Goal: Information Seeking & Learning: Learn about a topic

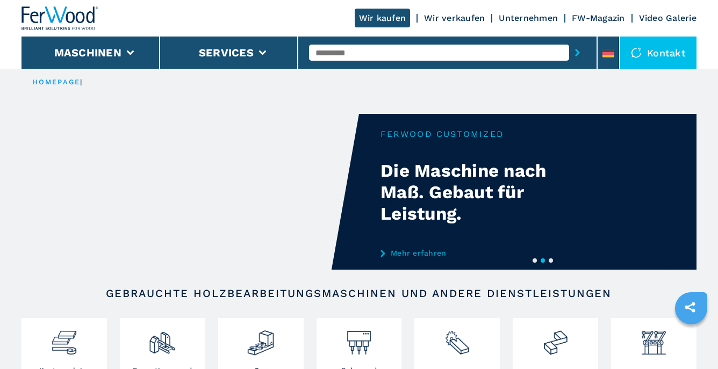
click at [423, 255] on link "Mehr erfahren" at bounding box center [485, 253] width 211 height 9
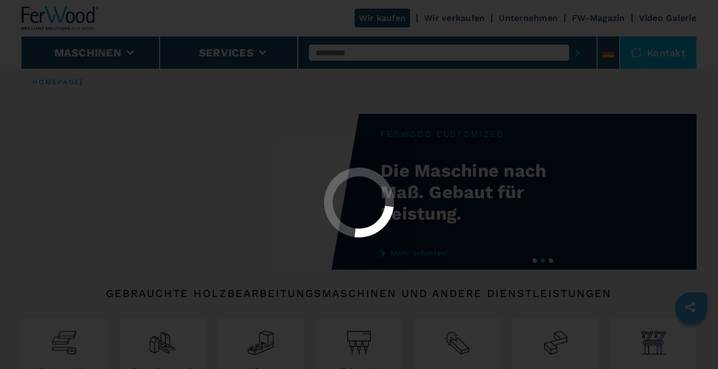
select select "**********"
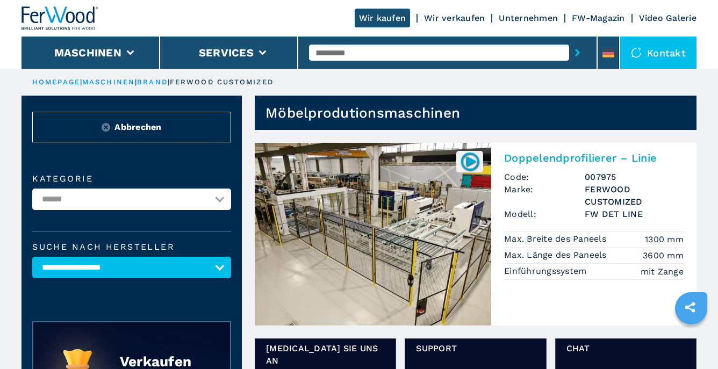
click at [427, 241] on img at bounding box center [373, 234] width 236 height 183
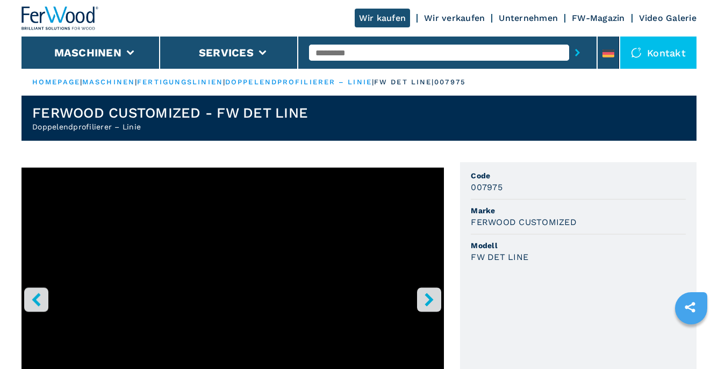
click at [430, 300] on icon "right-button" at bounding box center [429, 299] width 9 height 13
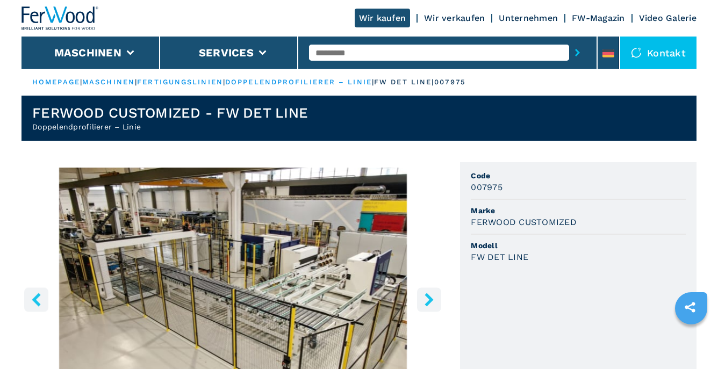
click at [430, 300] on icon "right-button" at bounding box center [429, 299] width 9 height 13
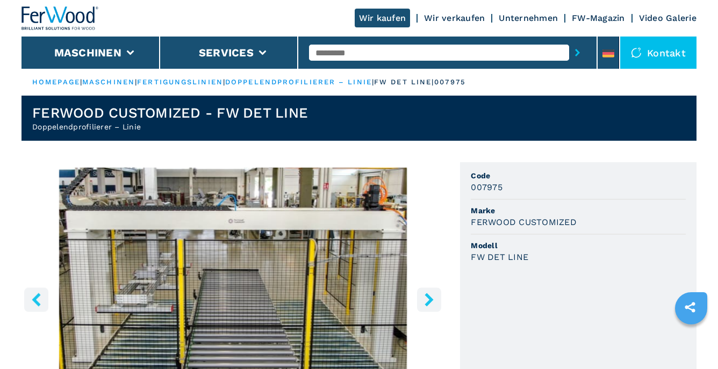
click at [430, 300] on icon "right-button" at bounding box center [429, 299] width 9 height 13
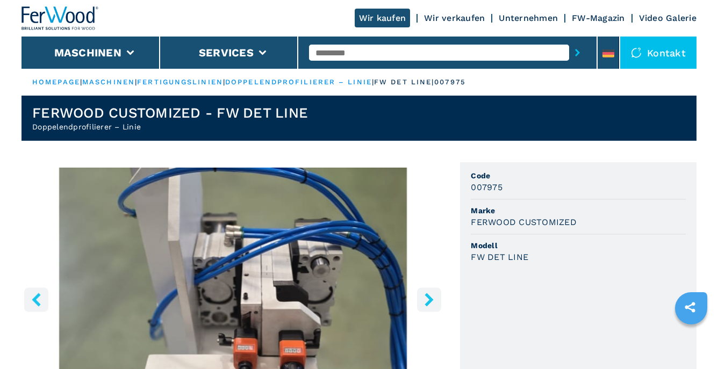
click at [430, 300] on icon "right-button" at bounding box center [429, 299] width 9 height 13
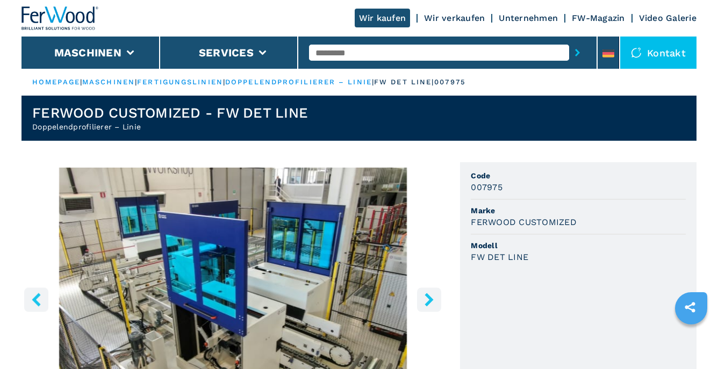
click at [430, 300] on icon "right-button" at bounding box center [429, 299] width 9 height 13
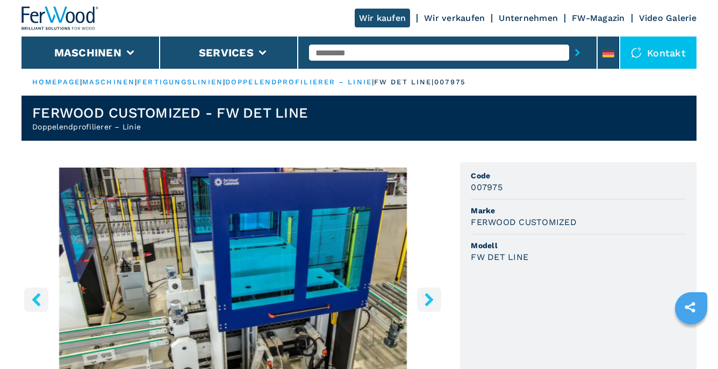
click at [430, 300] on icon "right-button" at bounding box center [429, 299] width 9 height 13
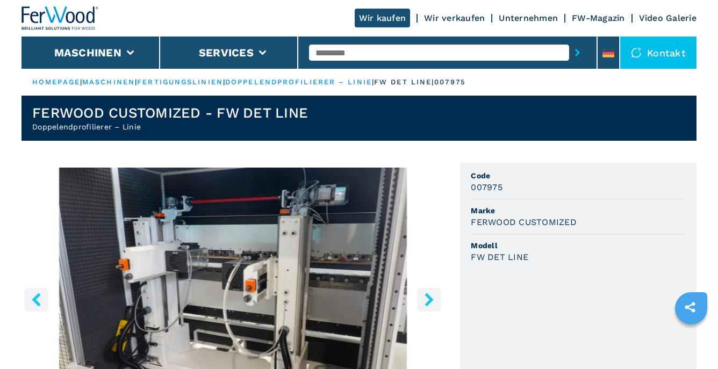
click at [430, 300] on icon "right-button" at bounding box center [429, 299] width 9 height 13
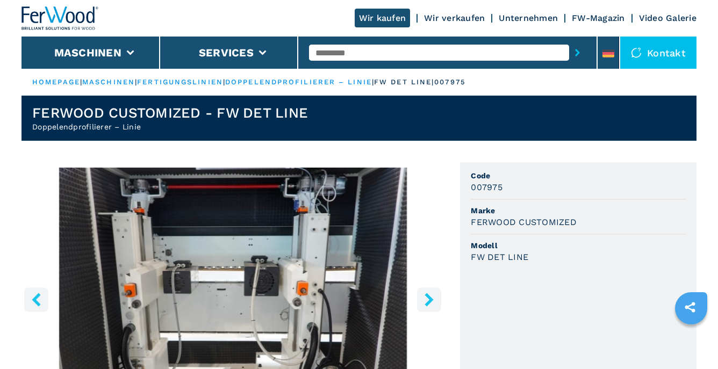
click at [430, 300] on icon "right-button" at bounding box center [429, 299] width 9 height 13
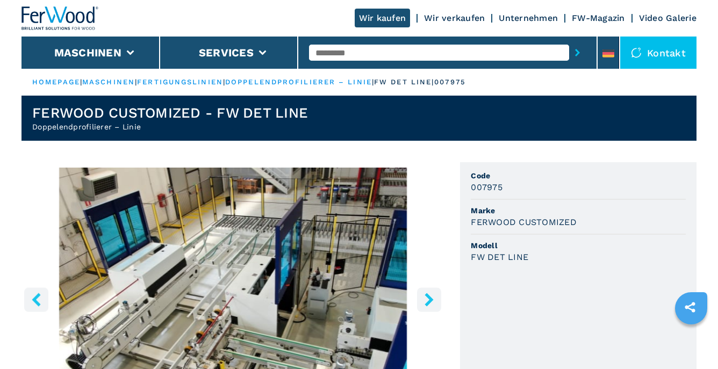
click at [430, 300] on icon "right-button" at bounding box center [429, 299] width 9 height 13
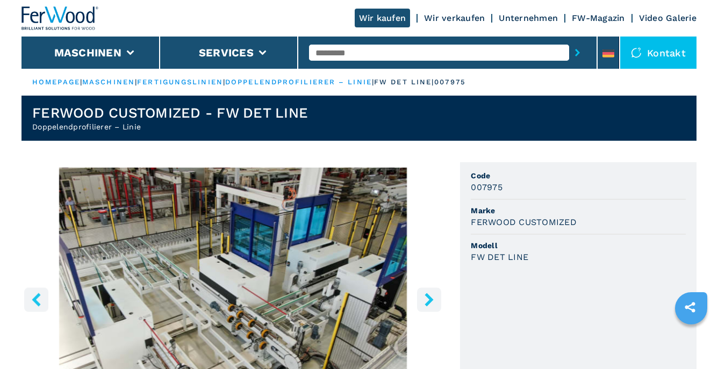
click at [430, 300] on icon "right-button" at bounding box center [429, 299] width 9 height 13
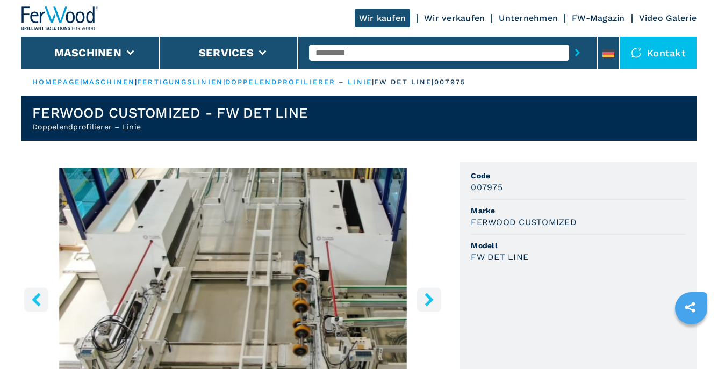
click at [430, 300] on icon "right-button" at bounding box center [429, 299] width 9 height 13
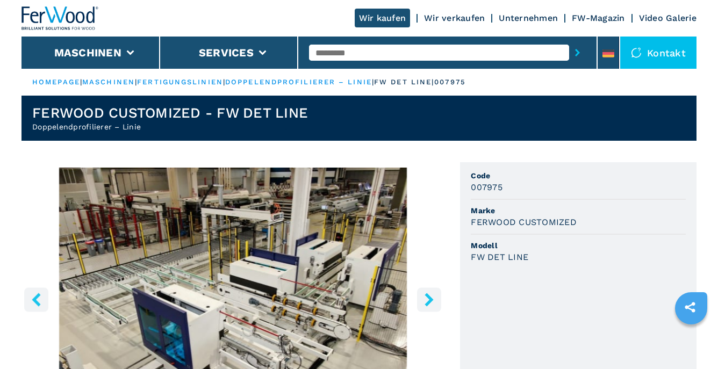
click at [430, 300] on icon "right-button" at bounding box center [429, 299] width 9 height 13
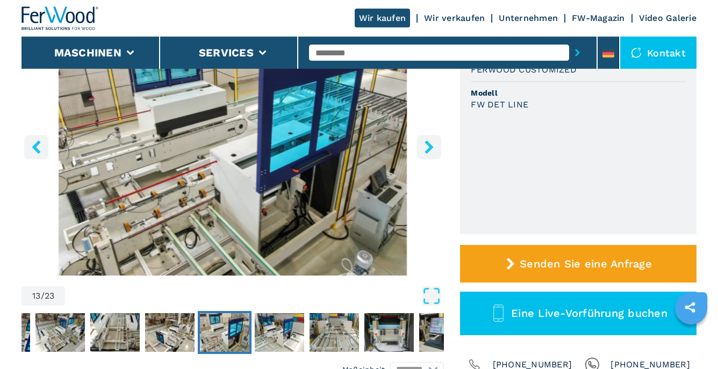
scroll to position [170, 0]
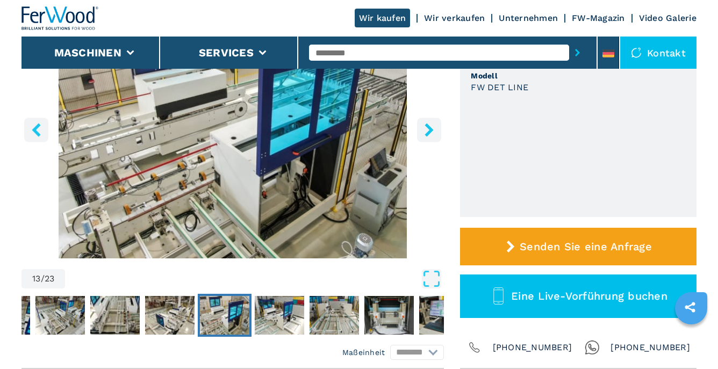
click at [427, 127] on icon "right-button" at bounding box center [429, 129] width 9 height 13
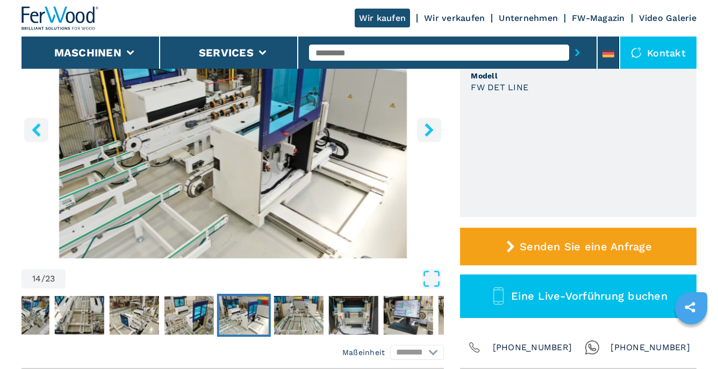
click at [427, 127] on icon "right-button" at bounding box center [429, 129] width 9 height 13
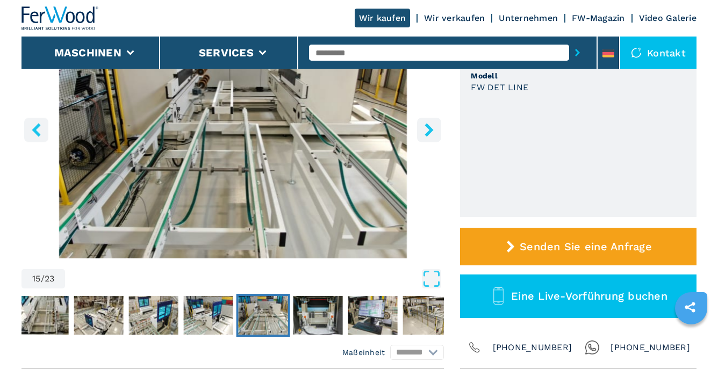
click at [427, 127] on icon "right-button" at bounding box center [429, 129] width 9 height 13
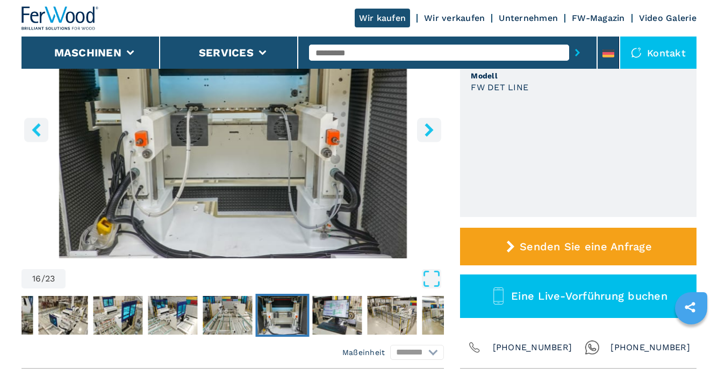
click at [427, 127] on icon "right-button" at bounding box center [429, 129] width 9 height 13
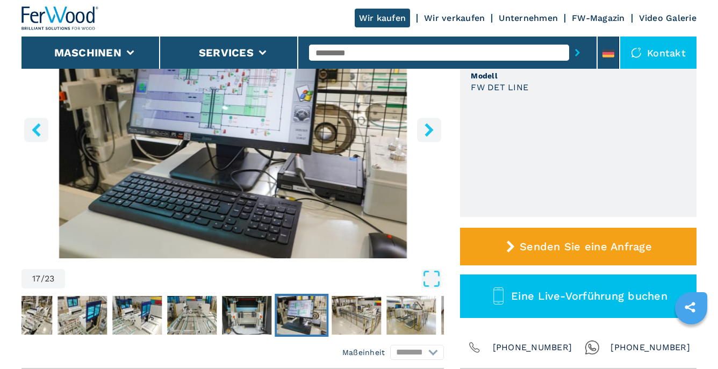
click at [427, 127] on icon "right-button" at bounding box center [429, 129] width 9 height 13
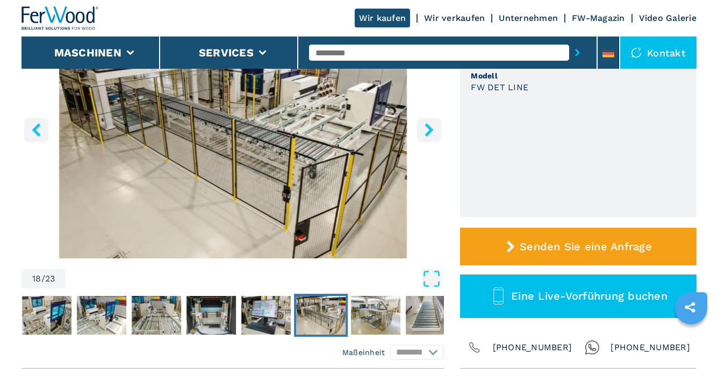
click at [427, 127] on icon "right-button" at bounding box center [429, 129] width 9 height 13
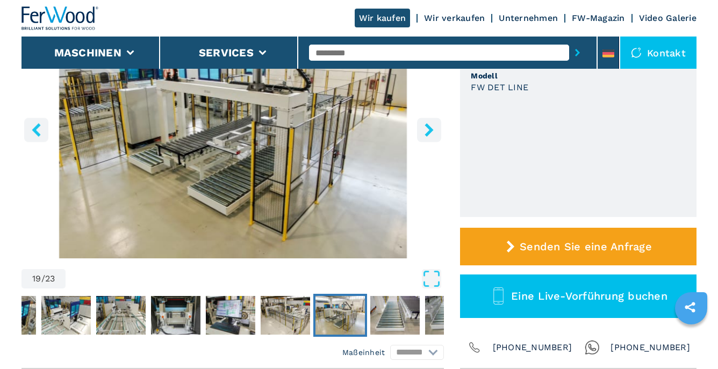
click at [427, 127] on icon "right-button" at bounding box center [429, 129] width 9 height 13
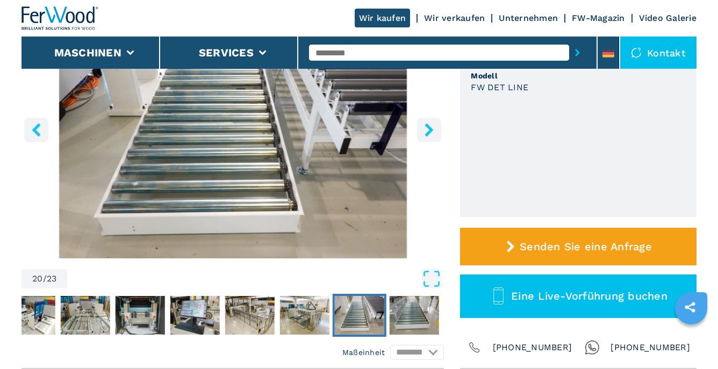
click at [427, 127] on icon "right-button" at bounding box center [429, 129] width 9 height 13
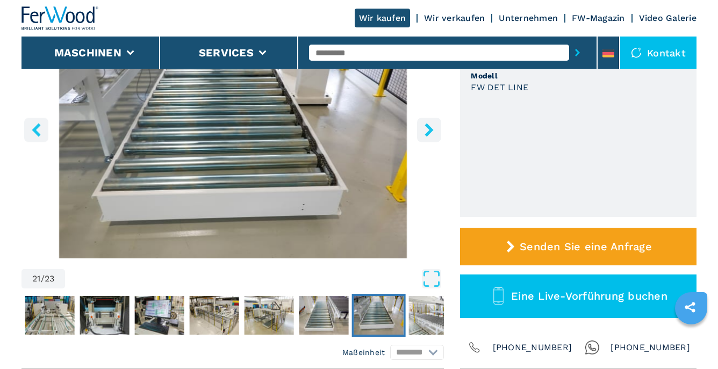
click at [427, 127] on icon "right-button" at bounding box center [429, 129] width 9 height 13
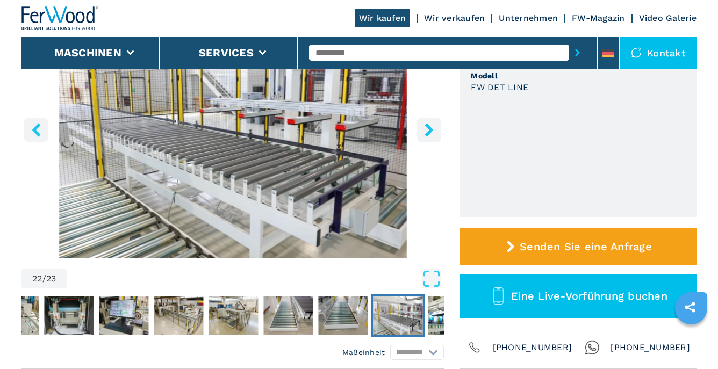
click at [427, 127] on icon "right-button" at bounding box center [429, 129] width 9 height 13
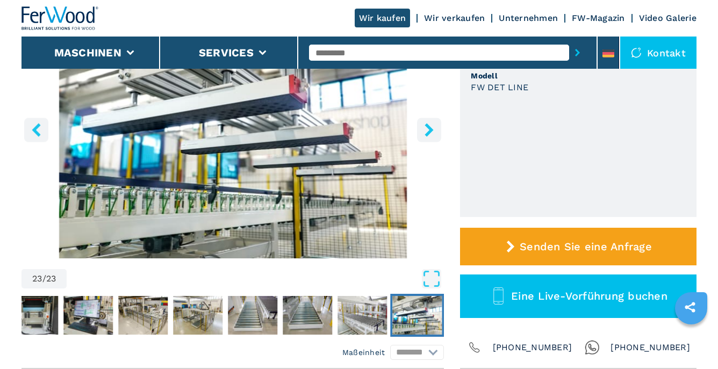
click at [427, 127] on icon "right-button" at bounding box center [429, 129] width 9 height 13
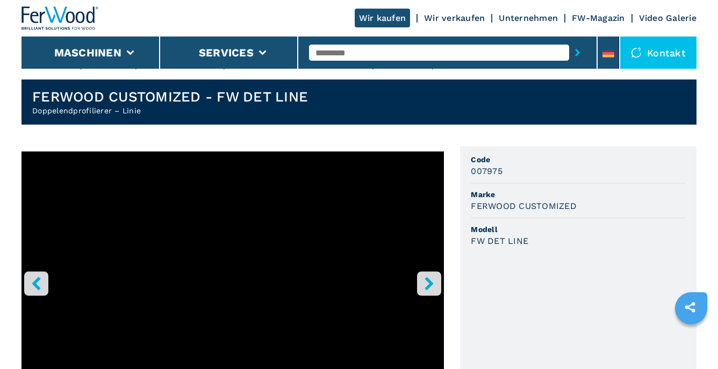
scroll to position [0, 0]
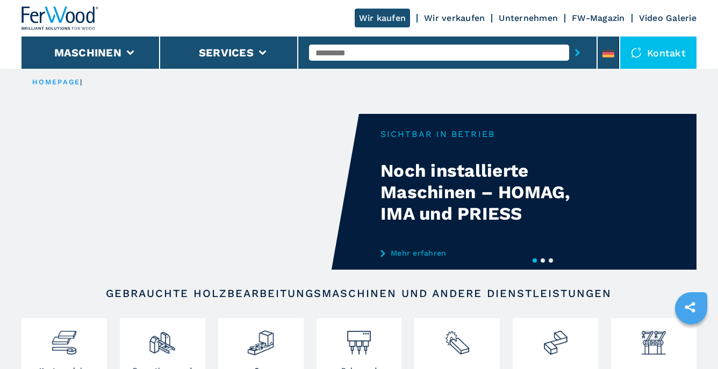
click at [409, 253] on link "Mehr erfahren" at bounding box center [485, 253] width 211 height 9
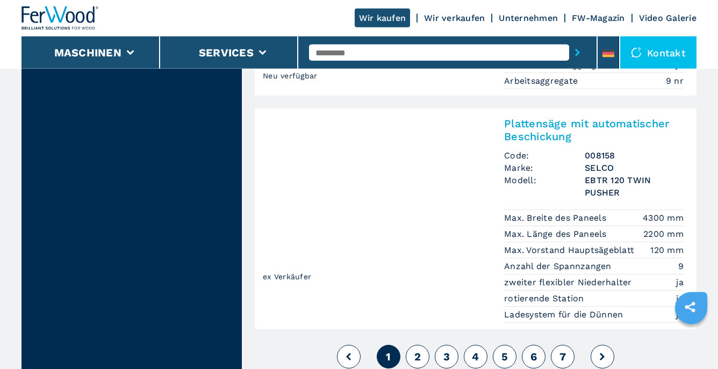
scroll to position [2609, 0]
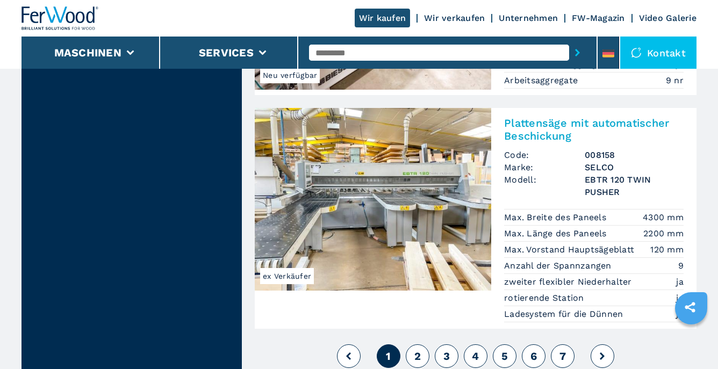
click at [414, 350] on span "2" at bounding box center [417, 356] width 6 height 13
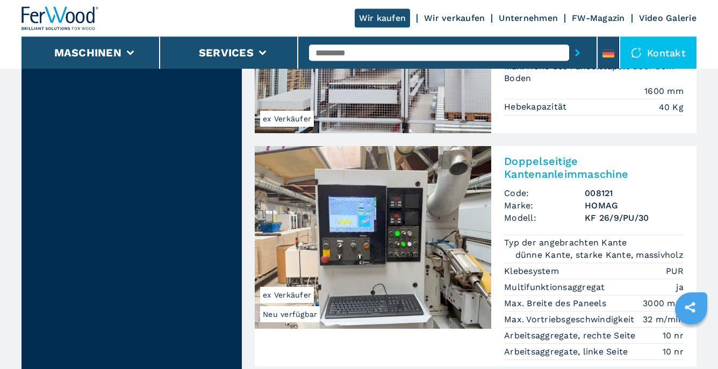
scroll to position [2666, 0]
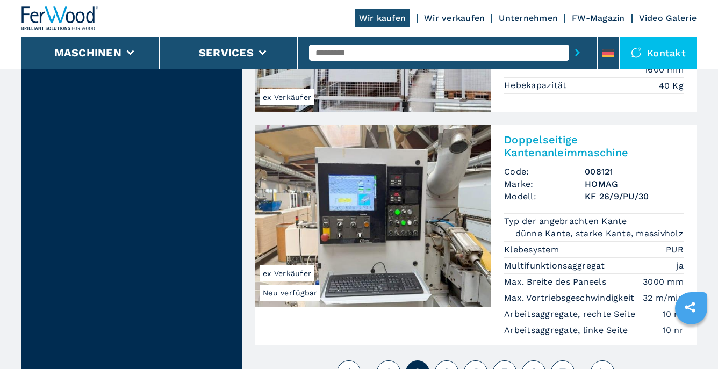
click at [447, 366] on span "3" at bounding box center [446, 372] width 6 height 13
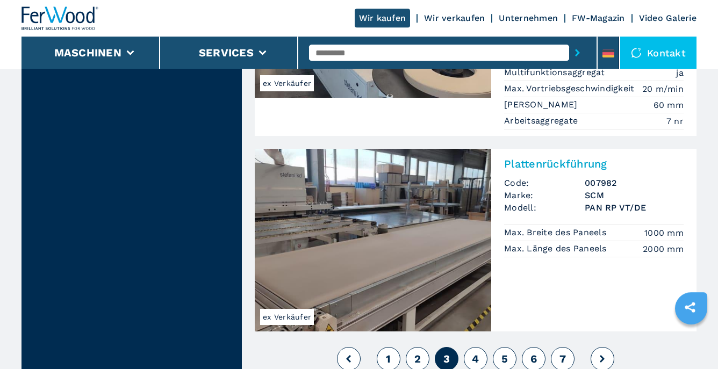
scroll to position [2553, 0]
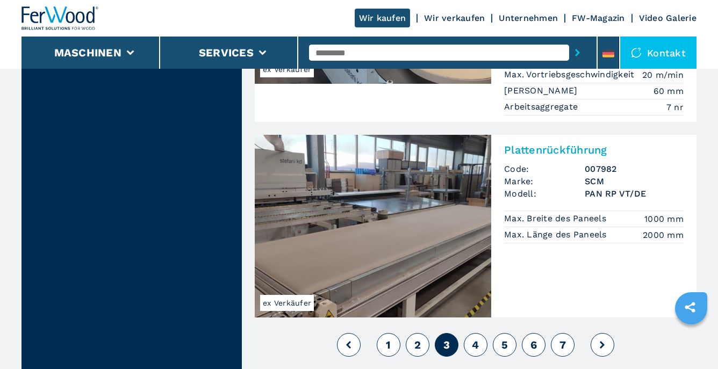
click at [476, 338] on span "4" at bounding box center [475, 344] width 7 height 13
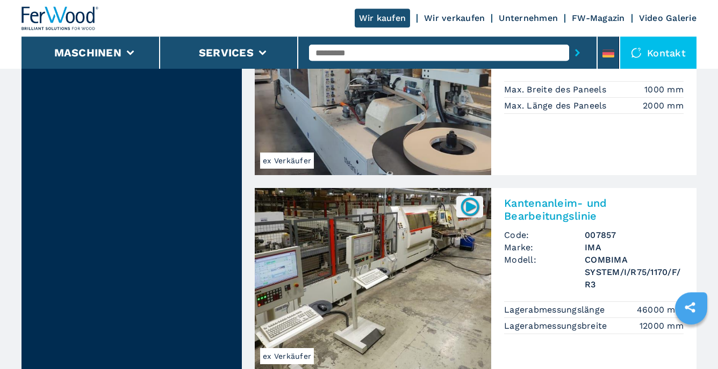
scroll to position [2439, 0]
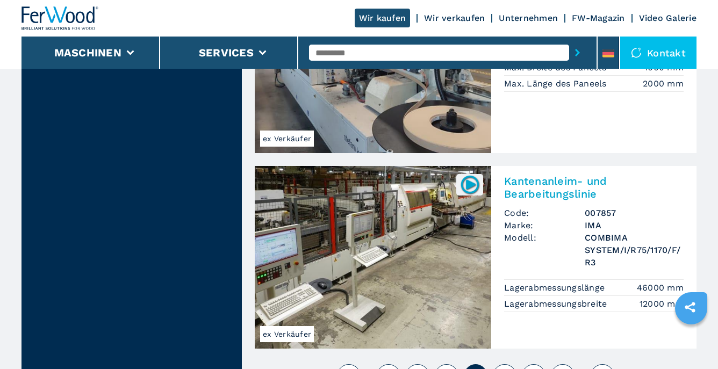
click at [507, 369] on span "5" at bounding box center [504, 376] width 6 height 13
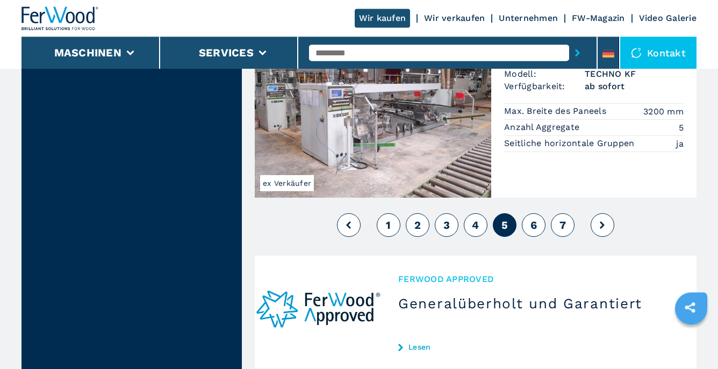
scroll to position [2666, 0]
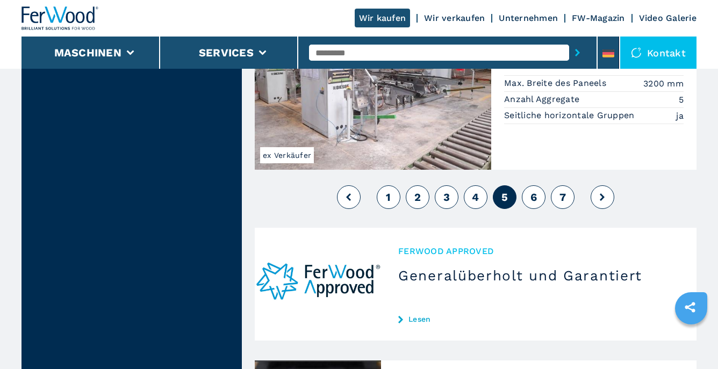
click at [535, 191] on span "6" at bounding box center [533, 197] width 6 height 13
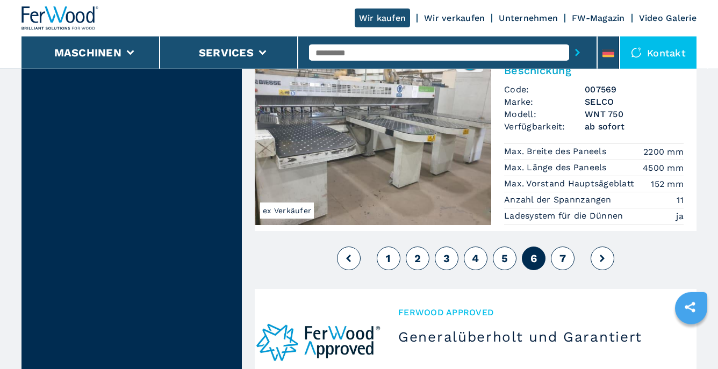
scroll to position [2666, 0]
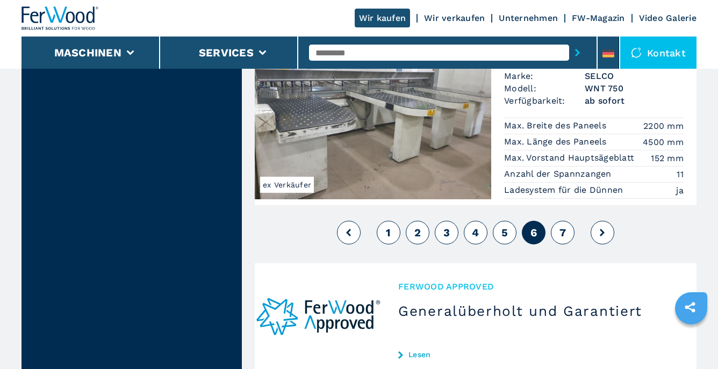
click at [561, 226] on span "7" at bounding box center [562, 232] width 6 height 13
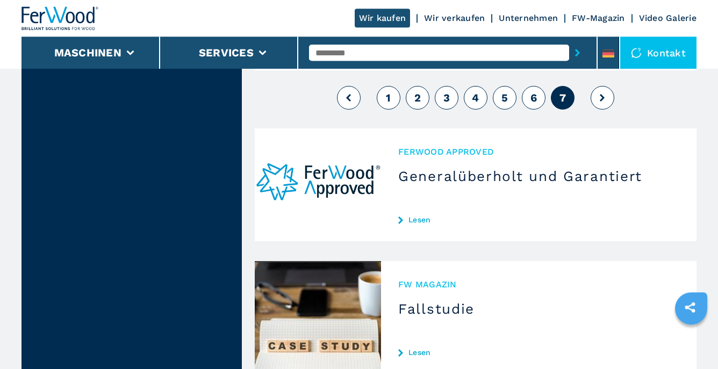
scroll to position [2666, 0]
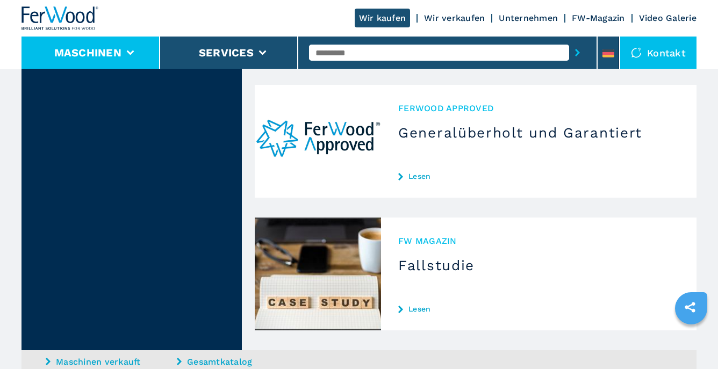
click at [119, 53] on button "Maschinen" at bounding box center [87, 52] width 67 height 13
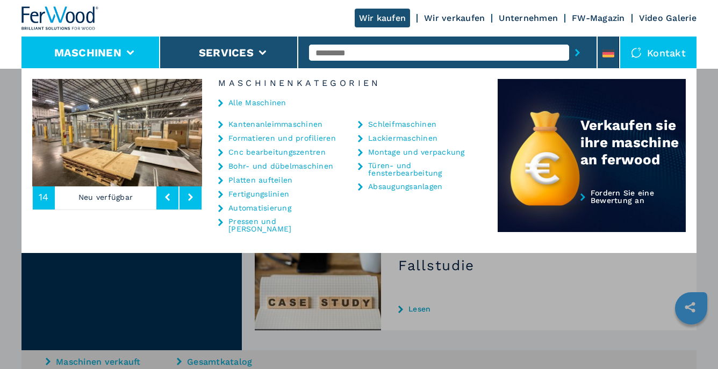
click at [242, 151] on link "Cnc bearbeitungszentren" at bounding box center [276, 152] width 97 height 8
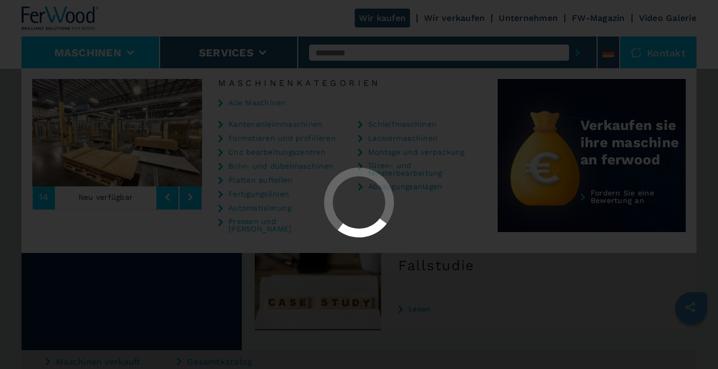
select select "**********"
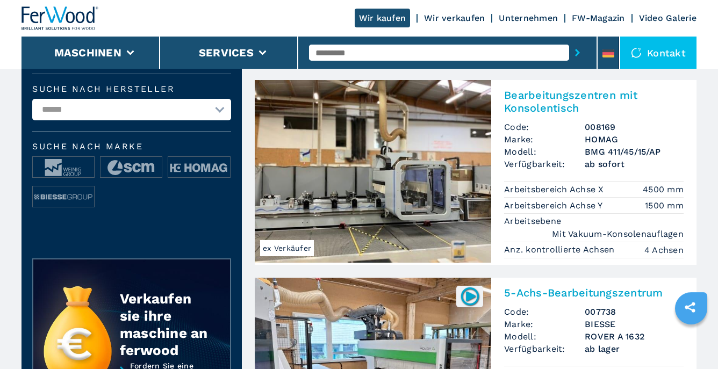
scroll to position [340, 0]
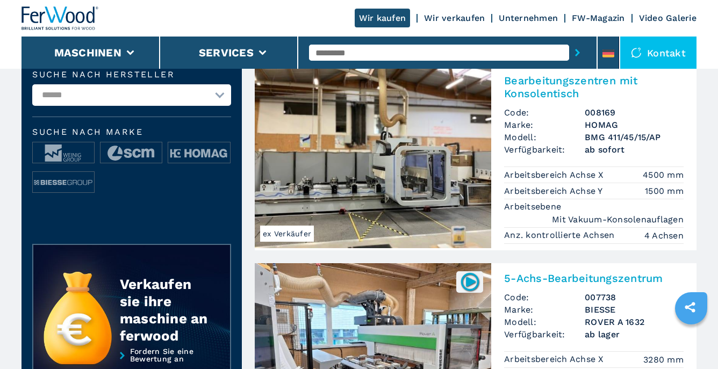
click at [32, 84] on select "**********" at bounding box center [131, 94] width 199 height 21
select select "***"
click option "***" at bounding box center [0, 0] width 0 height 0
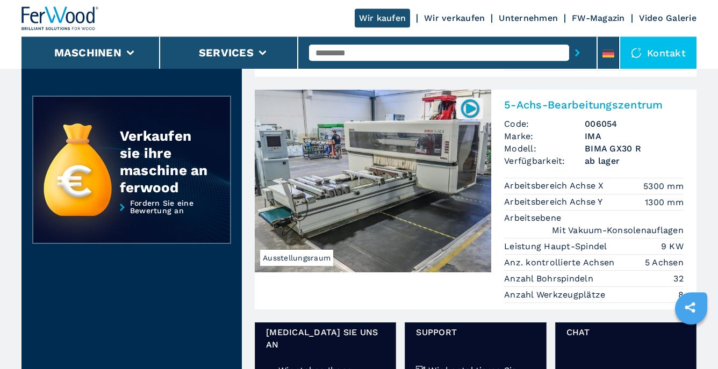
scroll to position [227, 0]
